Goal: Task Accomplishment & Management: Manage account settings

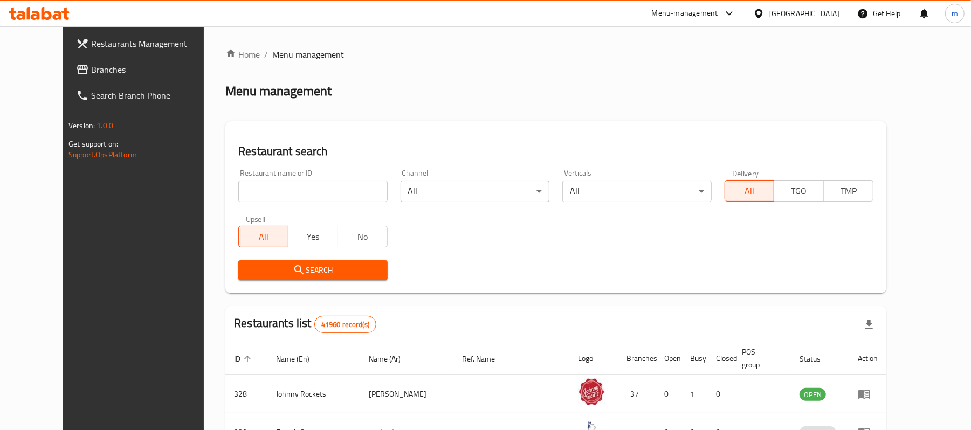
click at [807, 16] on div "[GEOGRAPHIC_DATA]" at bounding box center [804, 14] width 71 height 12
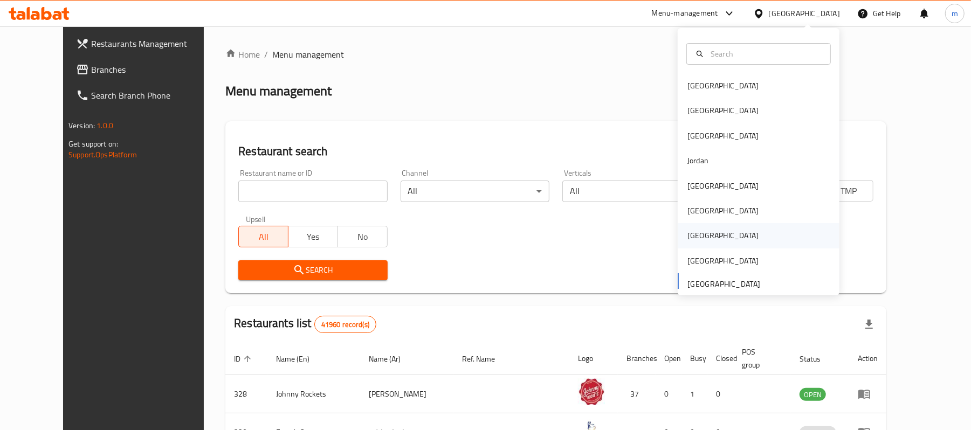
click at [692, 240] on div "[GEOGRAPHIC_DATA]" at bounding box center [722, 236] width 71 height 12
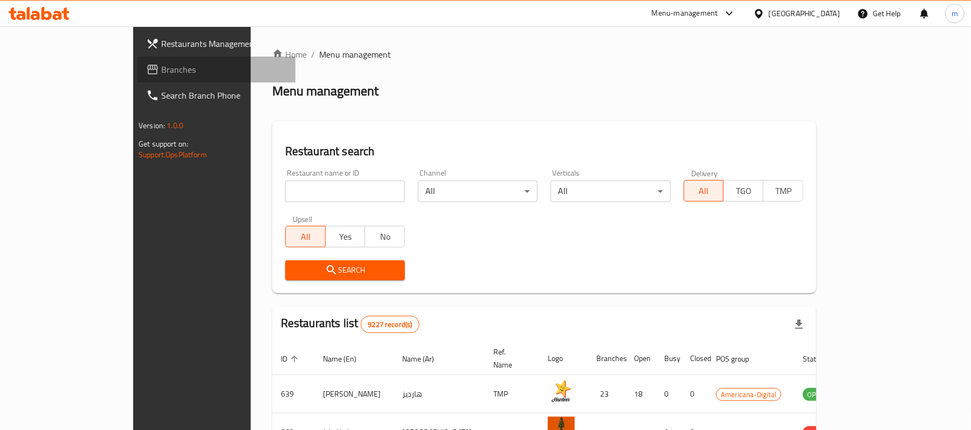
click at [161, 69] on span "Branches" at bounding box center [224, 69] width 126 height 13
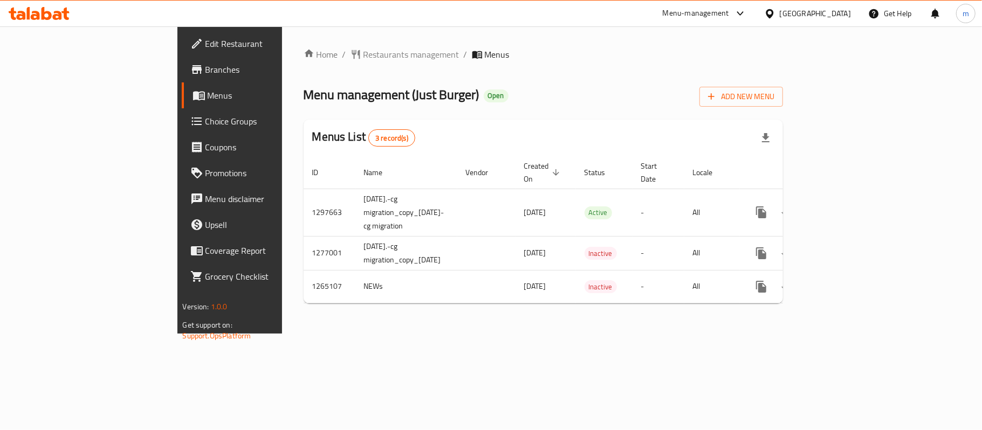
click at [205, 118] on span "Choice Groups" at bounding box center [268, 121] width 127 height 13
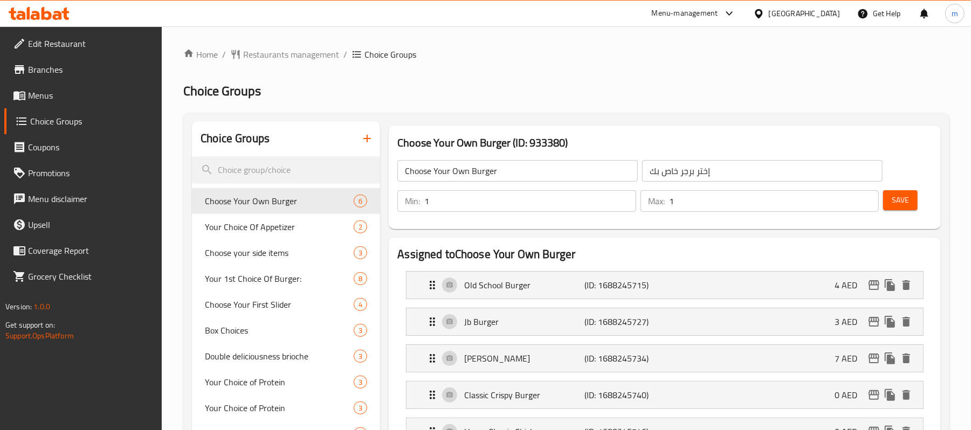
click at [629, 56] on ol "Home / Restaurants management / Choice Groups" at bounding box center [566, 54] width 766 height 13
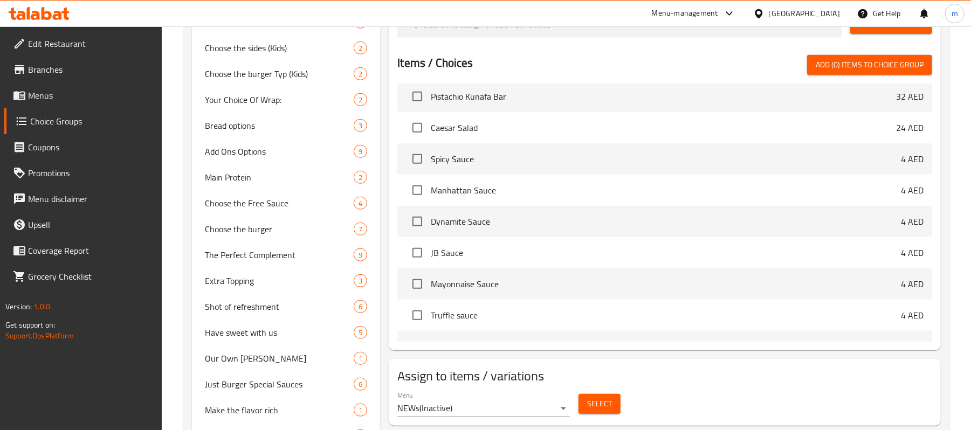
scroll to position [819, 0]
